Goal: Task Accomplishment & Management: Manage account settings

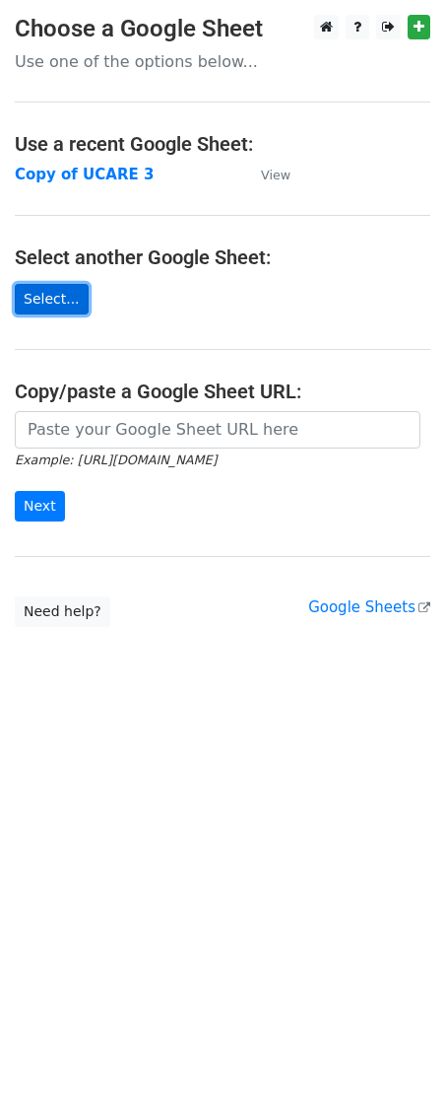
click at [52, 297] on link "Select..." at bounding box center [52, 299] width 74 height 31
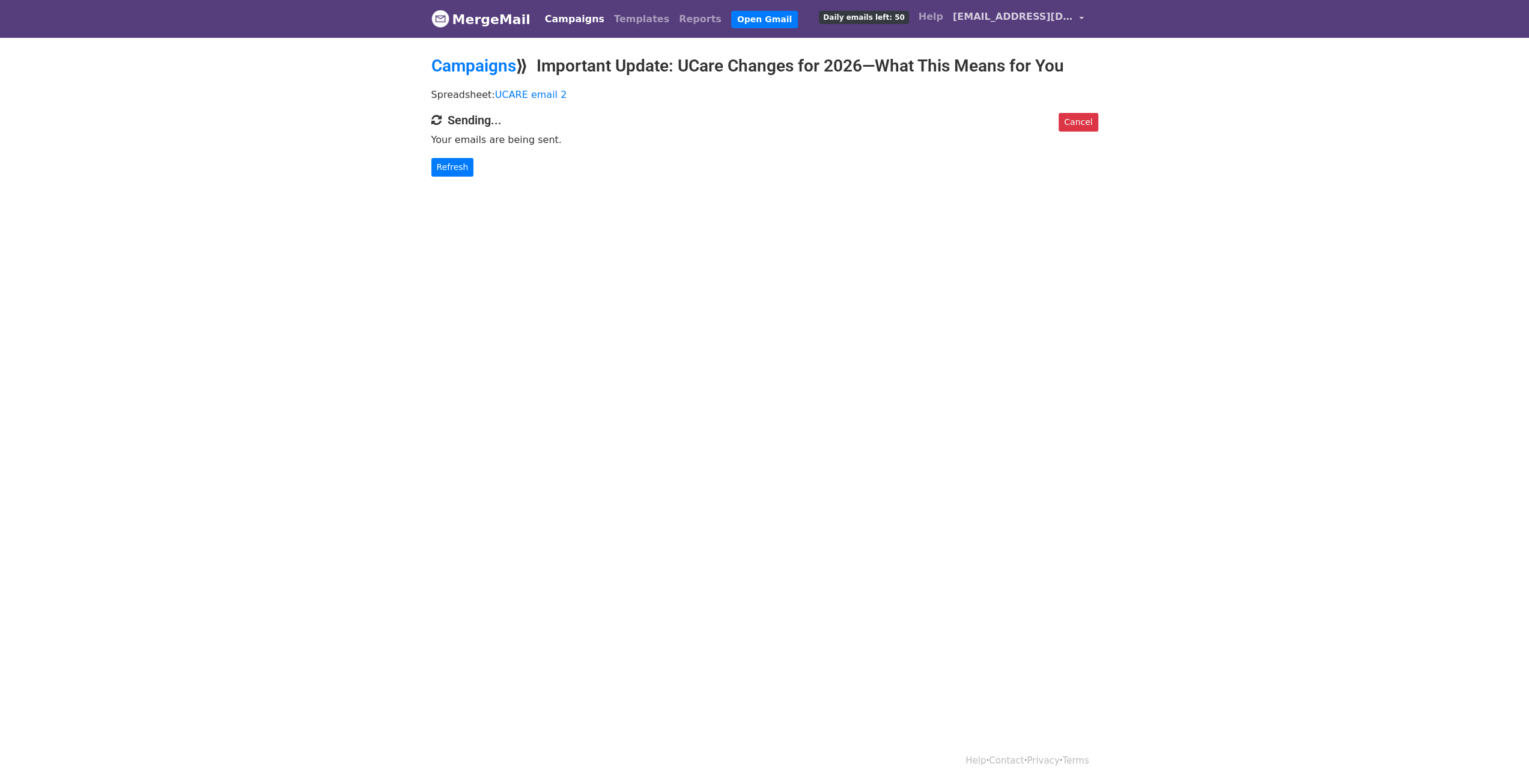
click at [1077, 19] on link "dm@derekmccoy.com" at bounding box center [1018, 19] width 141 height 28
click at [1008, 46] on link "Account" at bounding box center [1025, 49] width 127 height 20
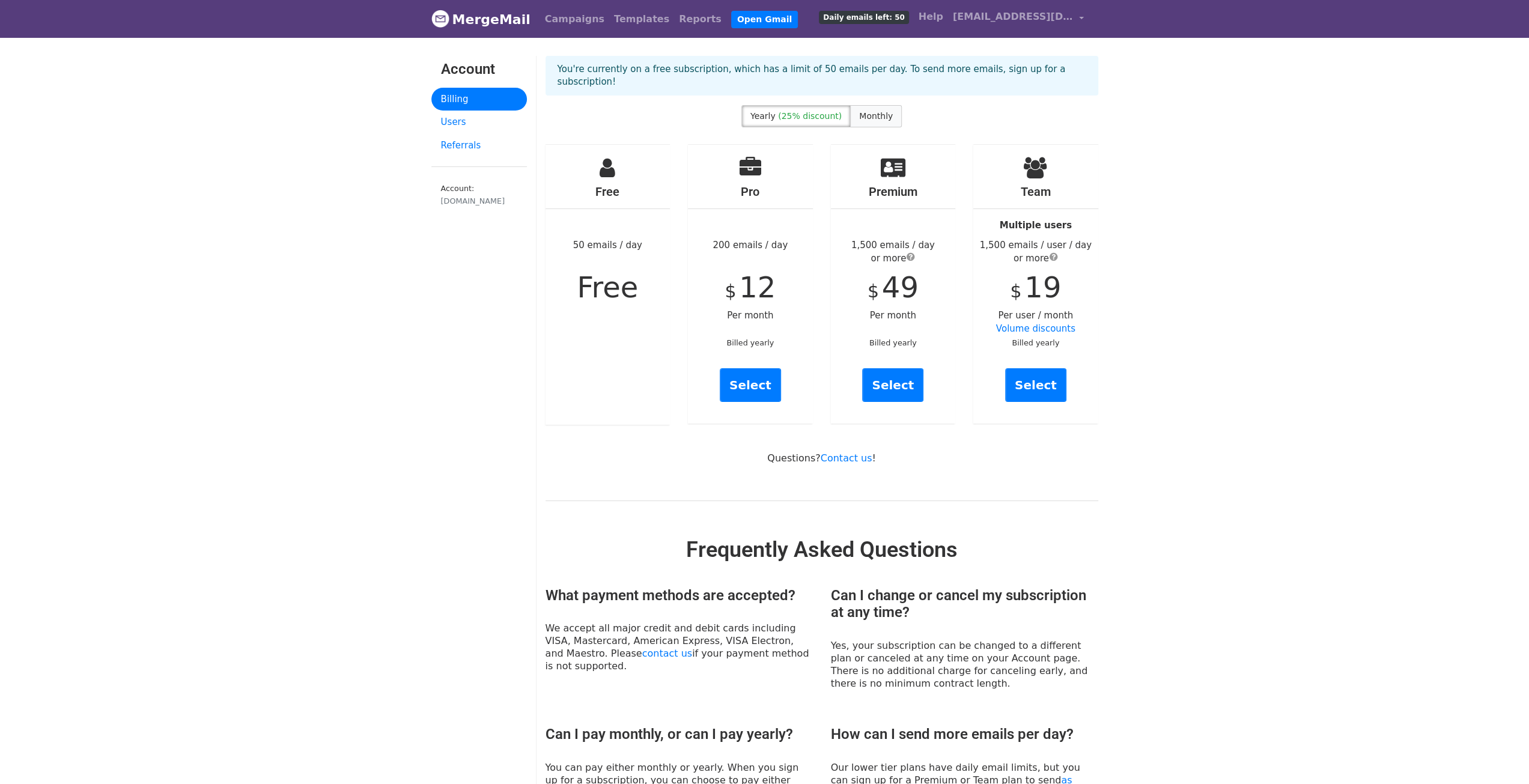
click at [870, 111] on span "Monthly" at bounding box center [875, 116] width 34 height 10
click at [817, 111] on span "(25% discount)" at bounding box center [810, 116] width 63 height 10
click at [448, 121] on link "Users" at bounding box center [479, 122] width 96 height 23
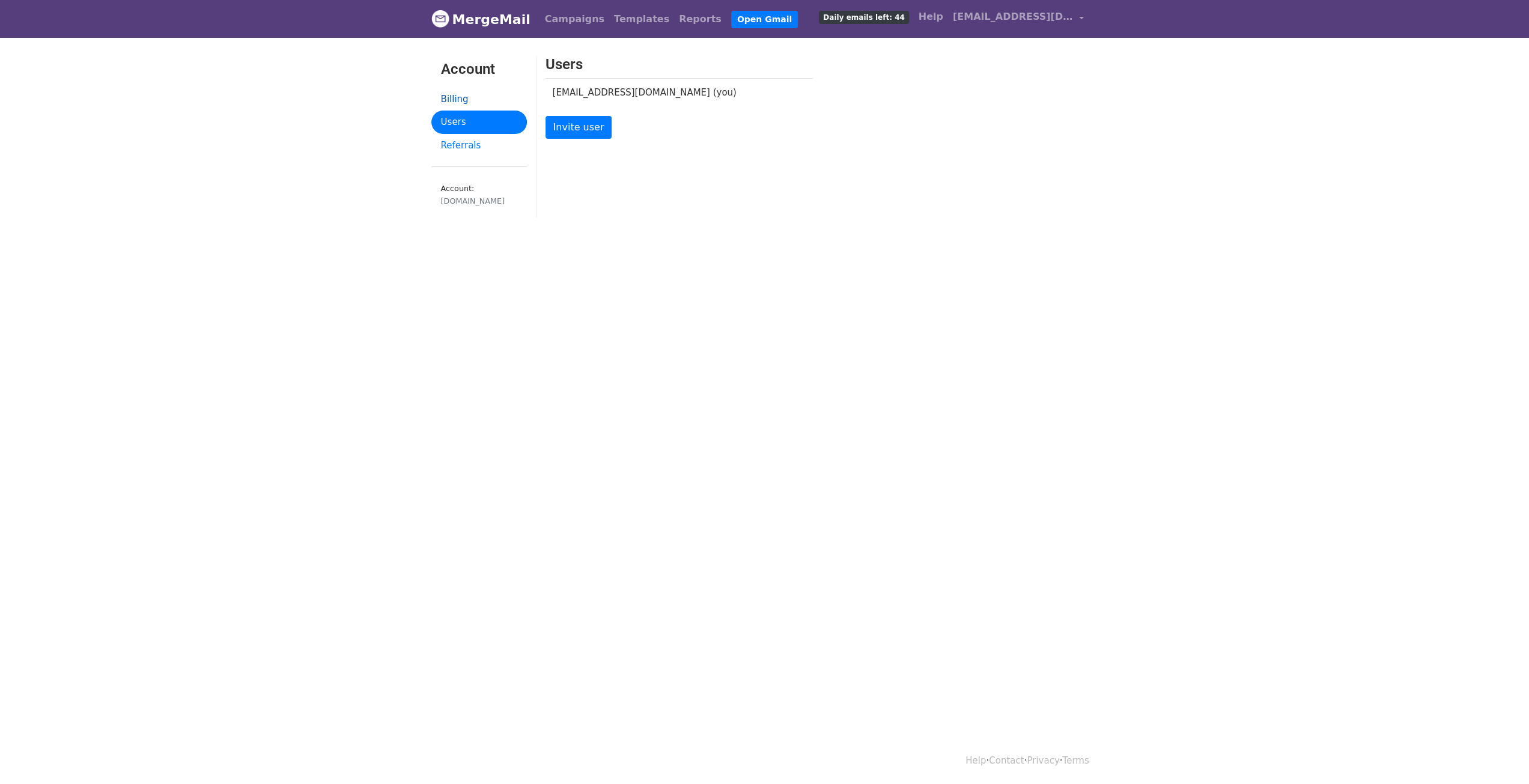
click at [452, 98] on link "Billing" at bounding box center [479, 99] width 96 height 23
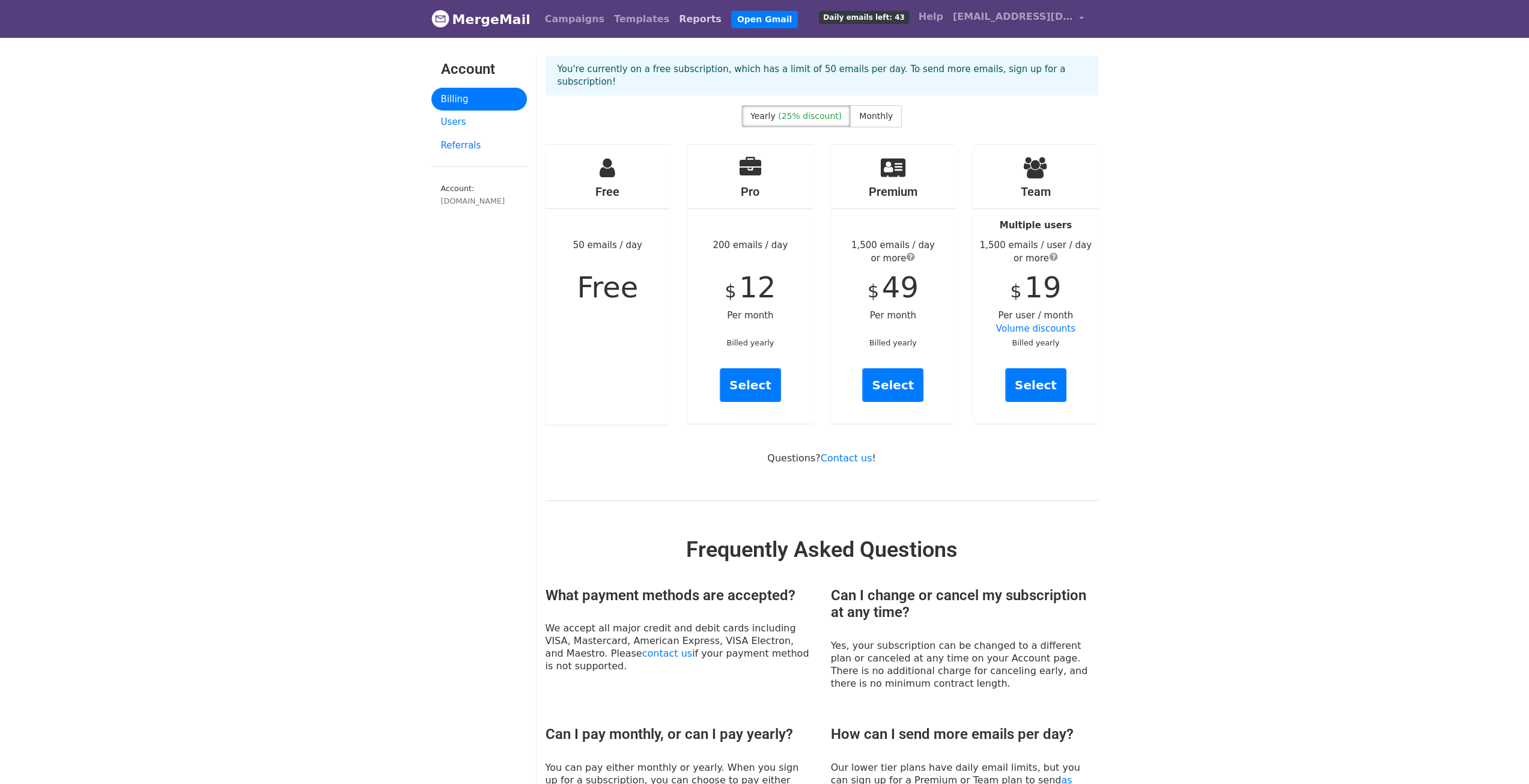
click at [674, 20] on link "Reports" at bounding box center [700, 19] width 52 height 24
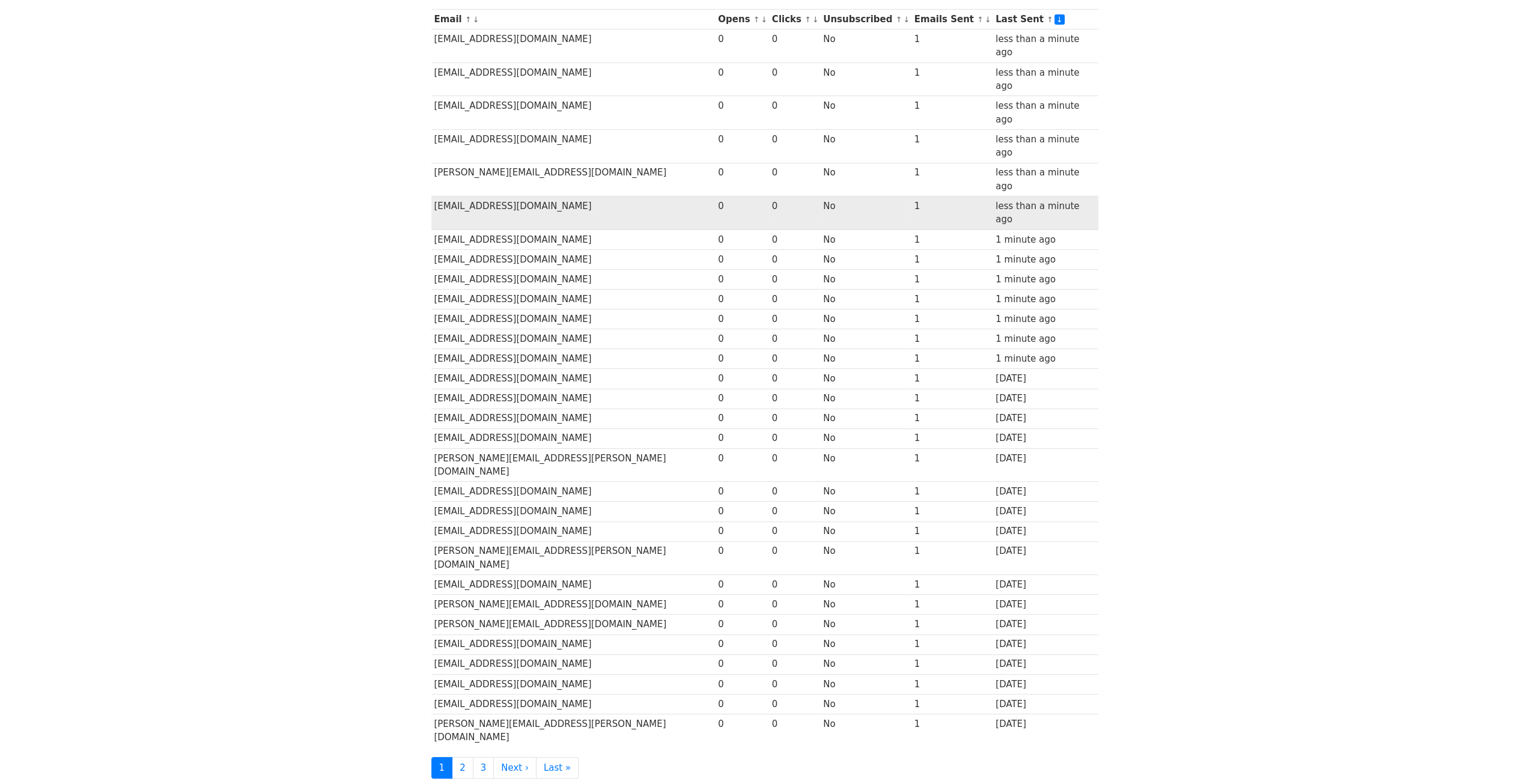
scroll to position [185, 0]
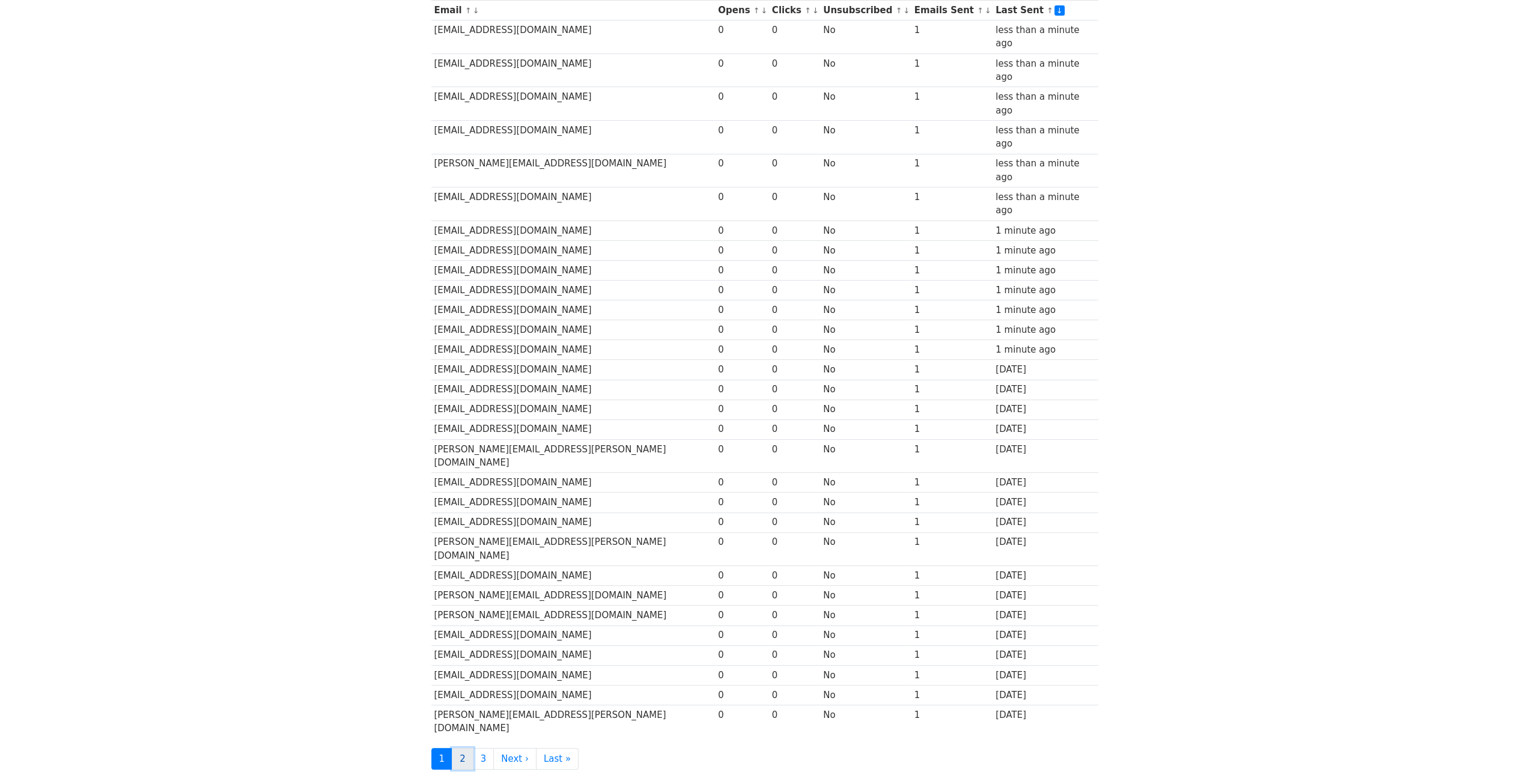
click at [459, 748] on link "2" at bounding box center [462, 759] width 21 height 22
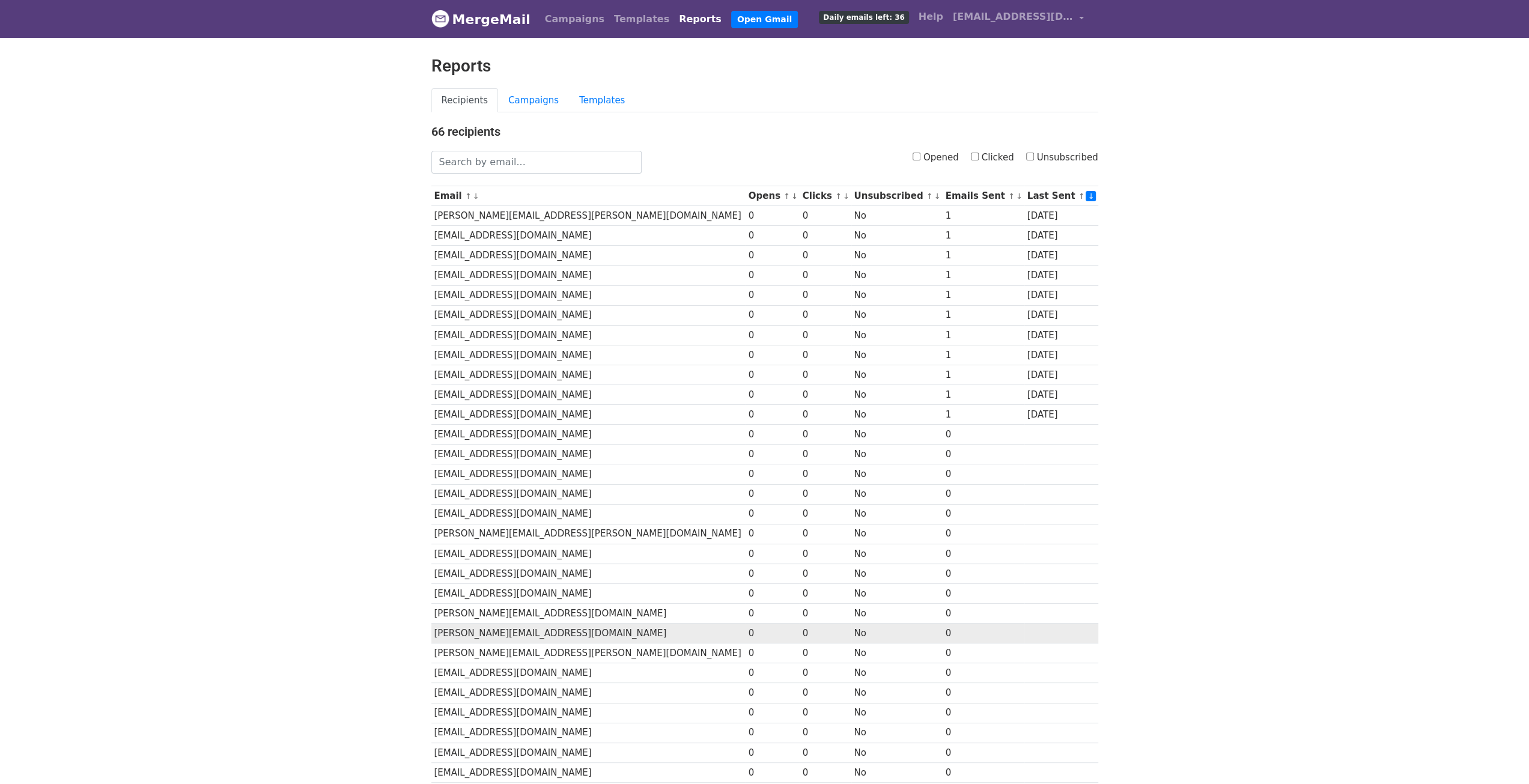
scroll to position [185, 0]
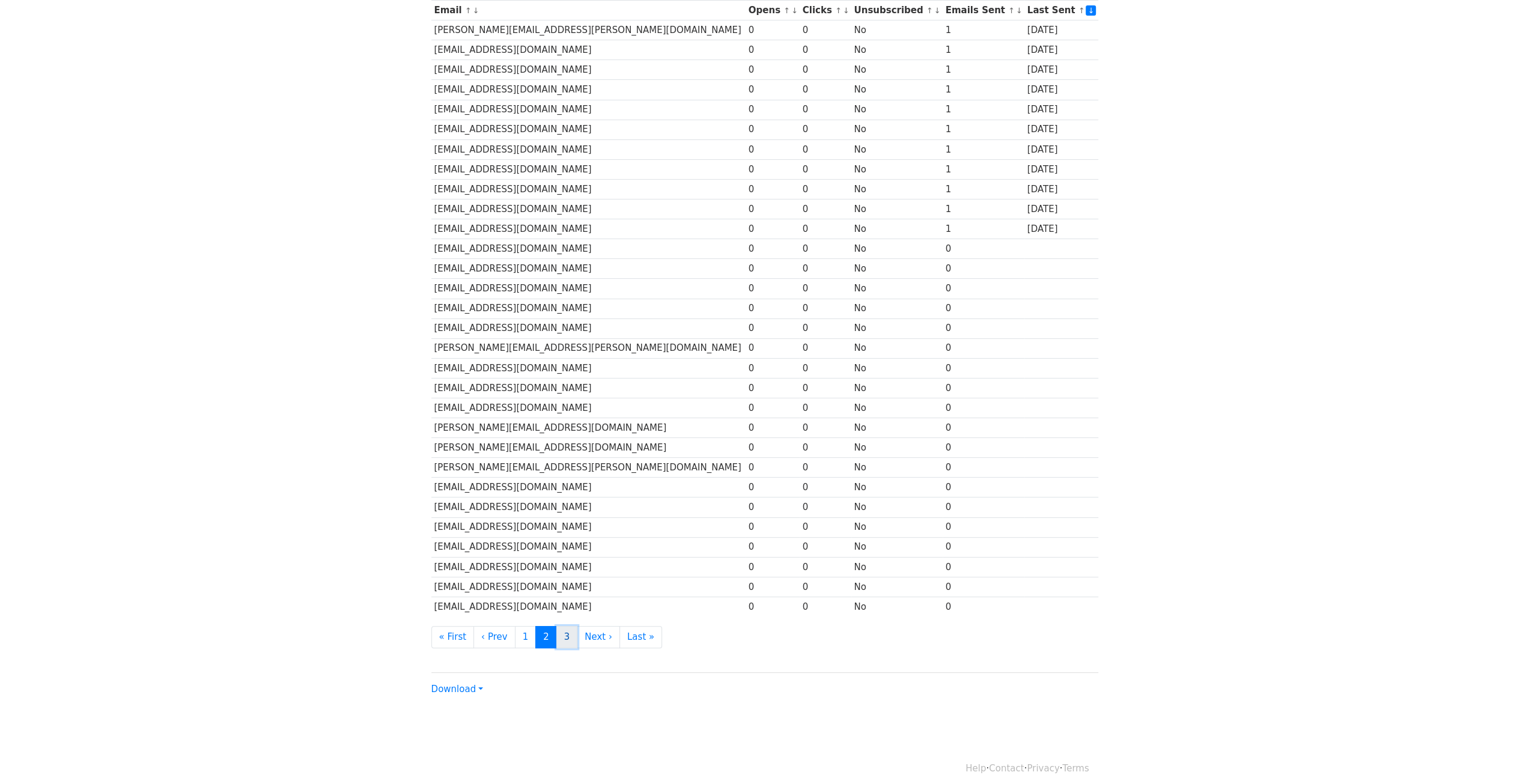
click at [557, 631] on link "3" at bounding box center [567, 637] width 21 height 22
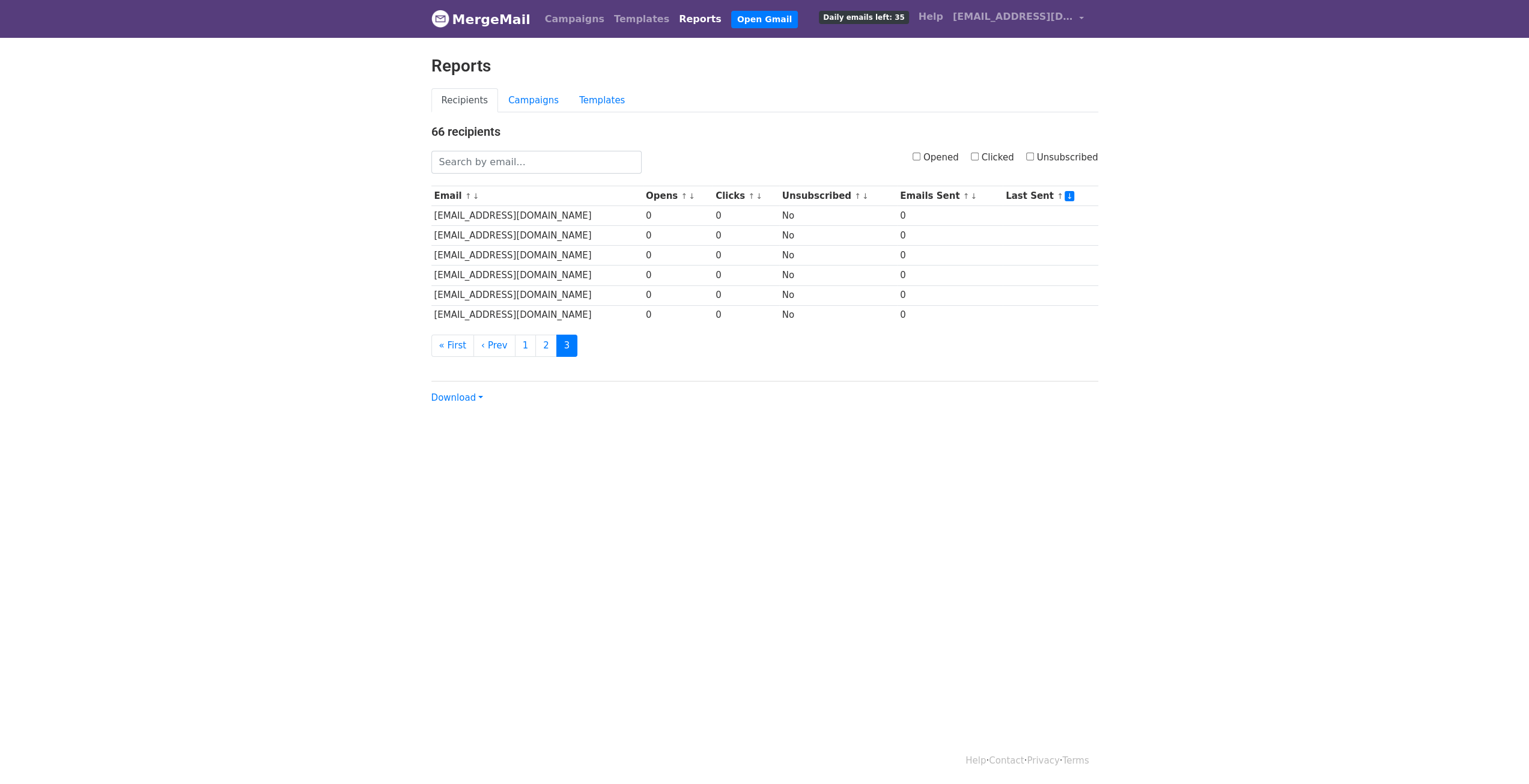
click at [921, 155] on input "Opened" at bounding box center [916, 156] width 8 height 8
checkbox input "true"
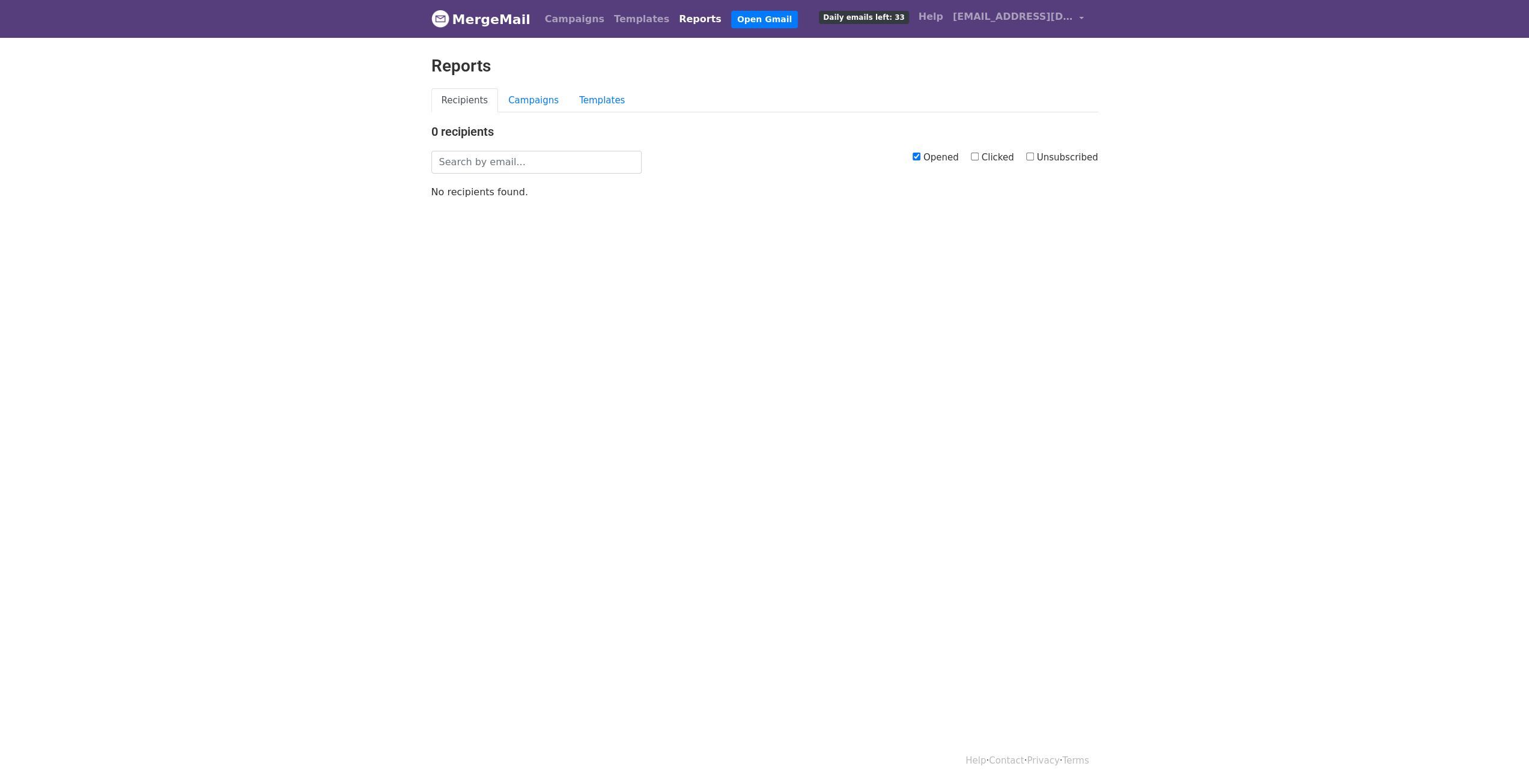
click at [921, 155] on input "Opened" at bounding box center [916, 156] width 8 height 8
checkbox input "false"
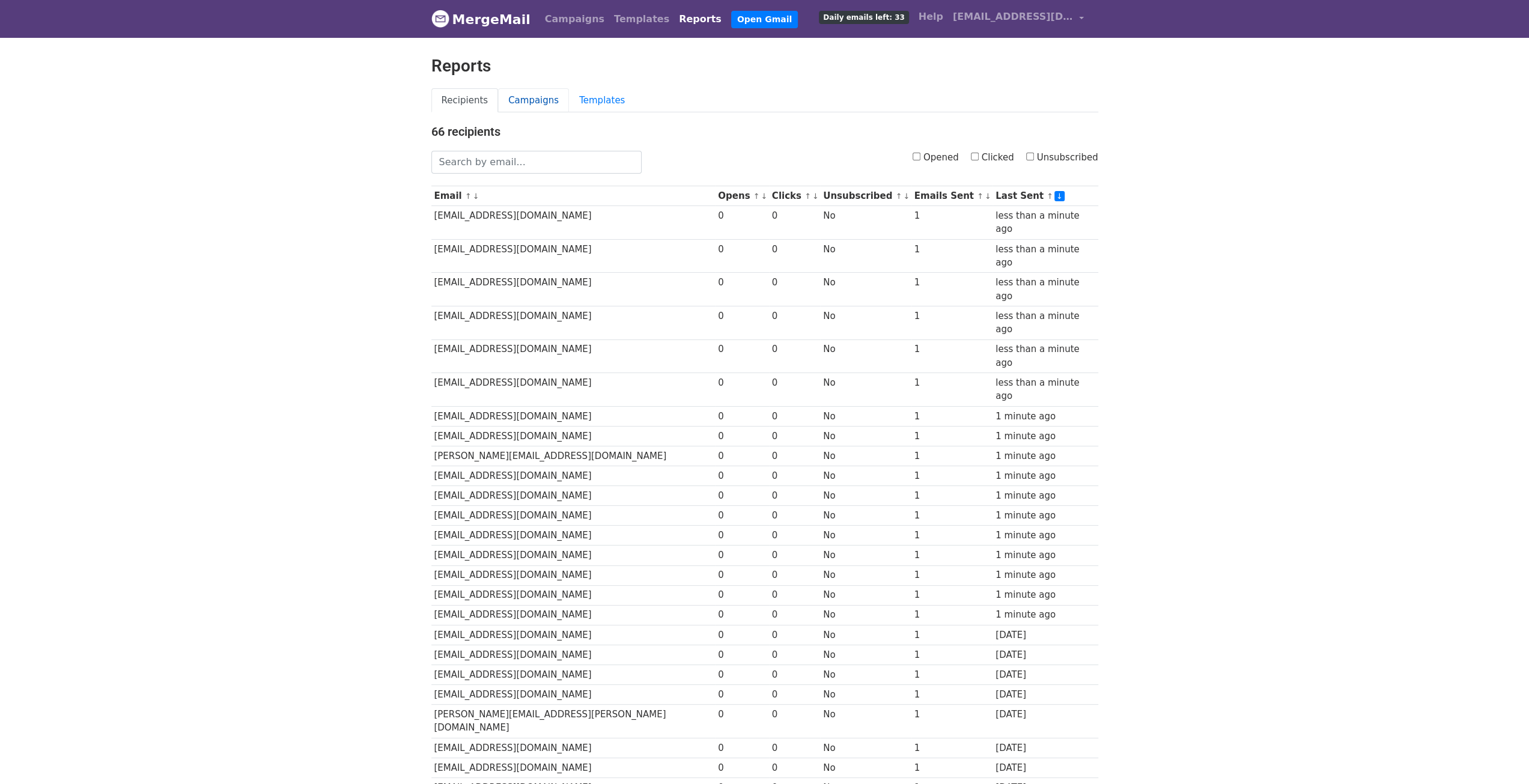
click at [528, 98] on link "Campaigns" at bounding box center [533, 101] width 71 height 24
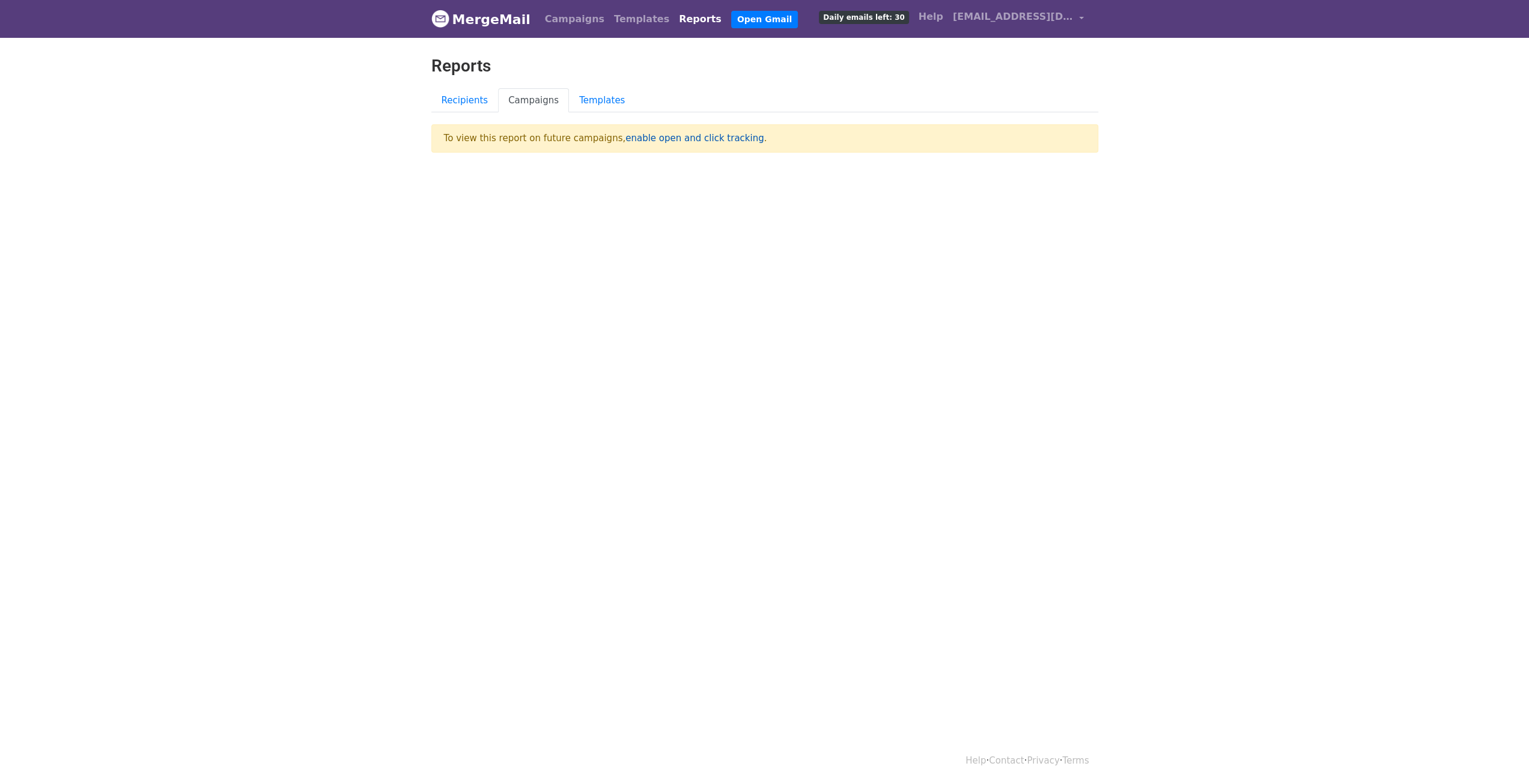
click at [677, 139] on link "enable open and click tracking" at bounding box center [694, 138] width 138 height 11
